Goal: Find contact information: Obtain details needed to contact an individual or organization

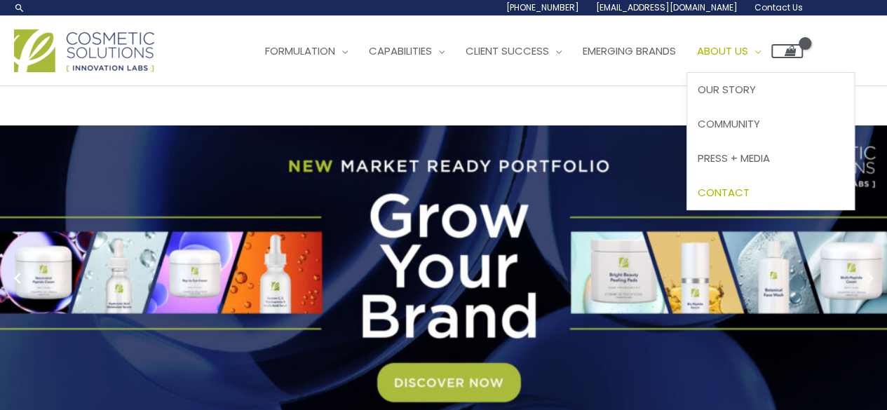
click at [749, 193] on span "Contact" at bounding box center [723, 192] width 52 height 15
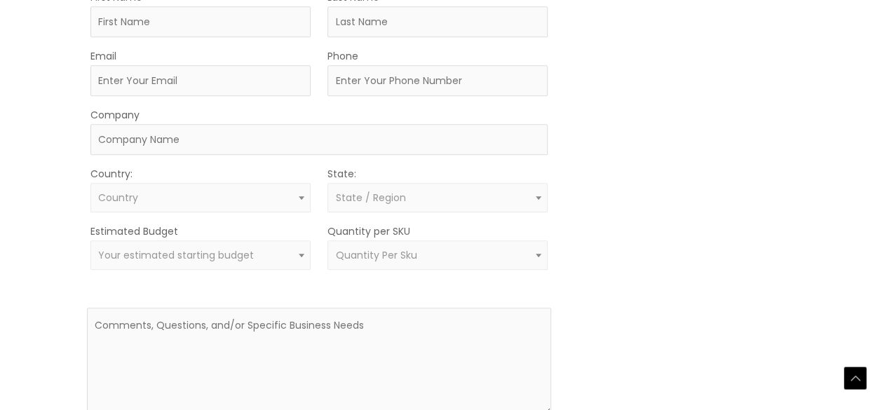
scroll to position [444, 0]
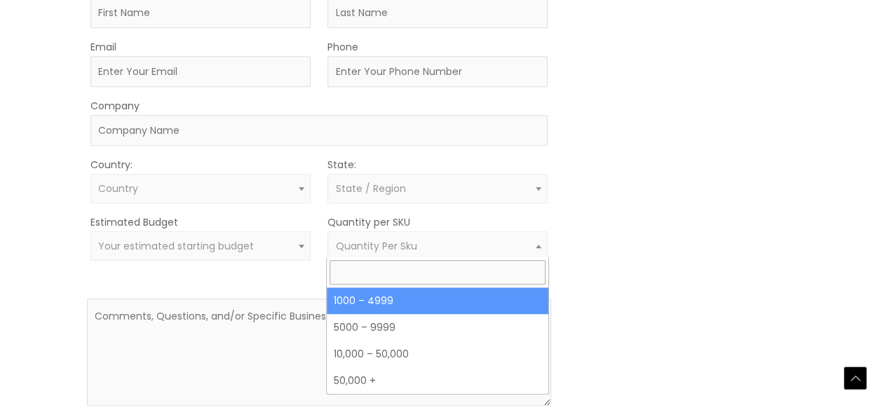
click at [380, 245] on span "Quantity Per Sku" at bounding box center [375, 246] width 81 height 14
drag, startPoint x: 380, startPoint y: 245, endPoint x: 255, endPoint y: 235, distance: 125.2
click at [255, 235] on span "Your estimated starting budget" at bounding box center [200, 245] width 220 height 29
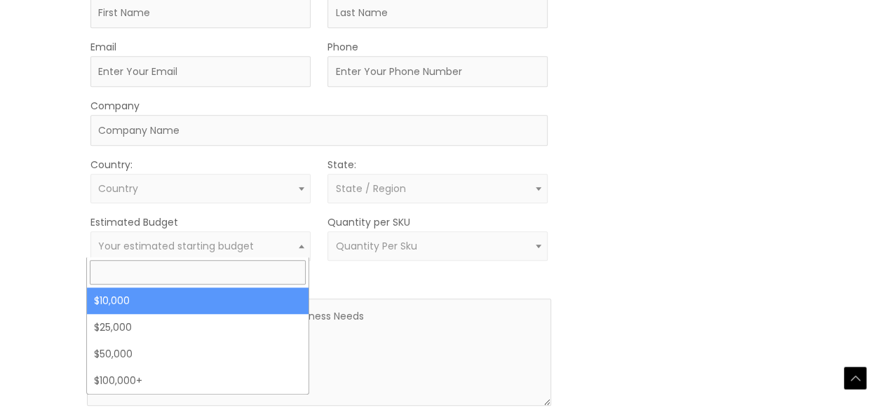
click at [255, 235] on span "Your estimated starting budget" at bounding box center [200, 245] width 220 height 29
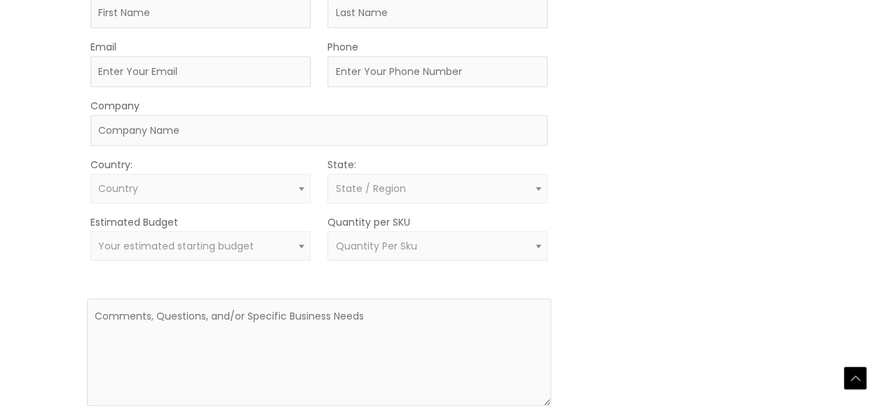
click at [137, 240] on span "Your estimated starting budget" at bounding box center [176, 246] width 156 height 14
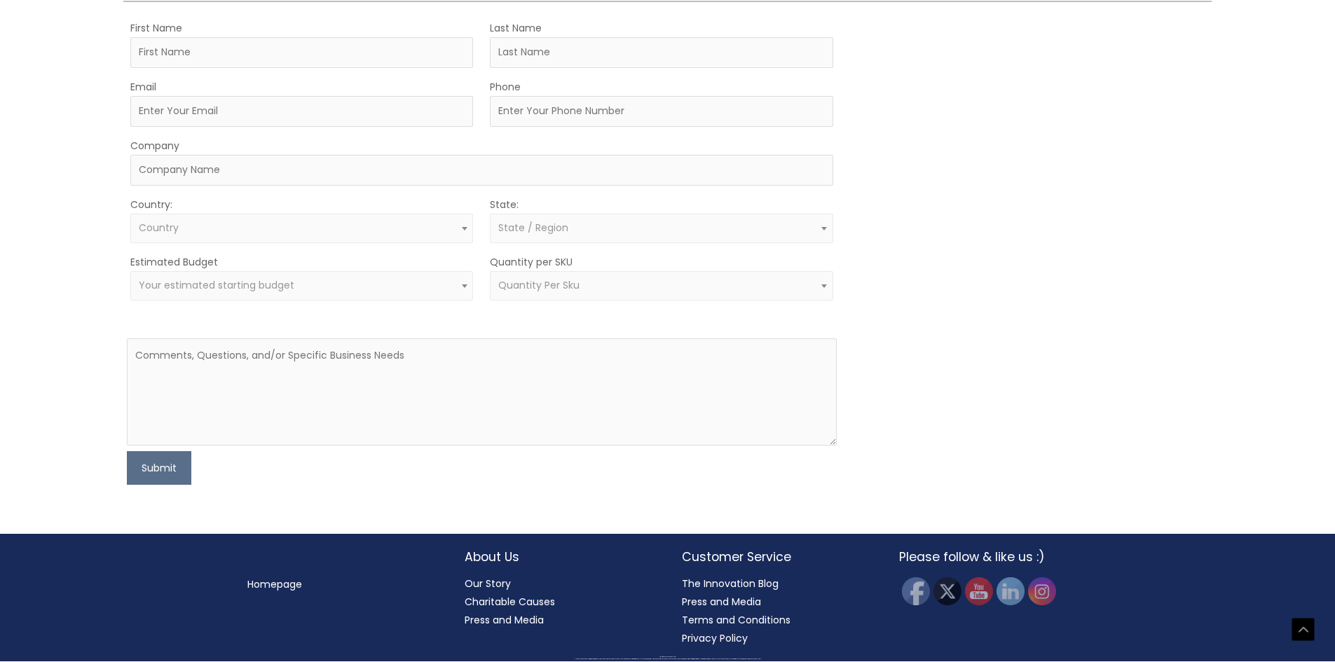
scroll to position [431, 0]
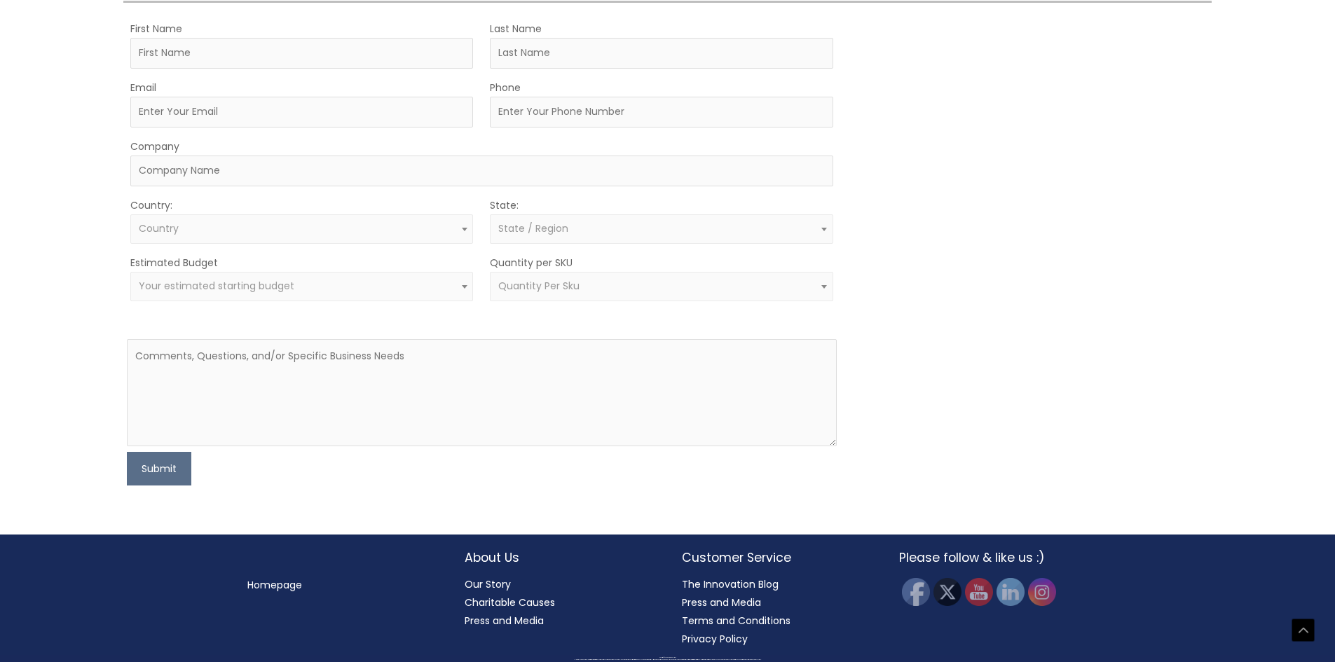
click at [886, 177] on div "MOQ TRIGGER STEP 2 TRIGGER" at bounding box center [1031, 253] width 355 height 466
